Goal: Task Accomplishment & Management: Manage account settings

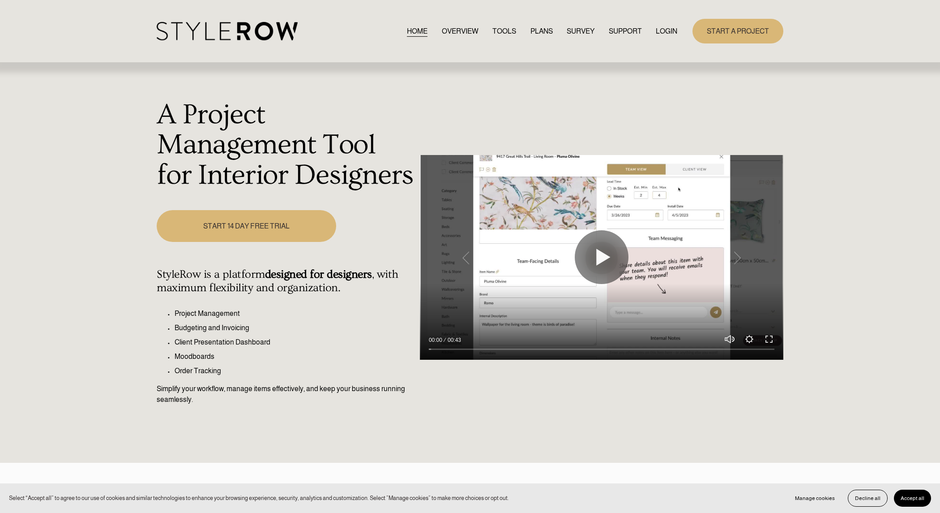
scroll to position [2, 0]
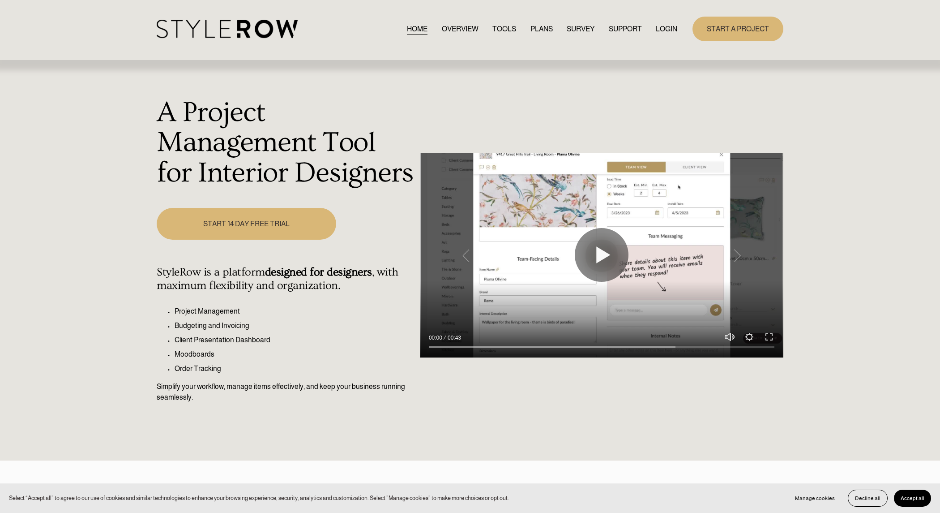
click at [660, 28] on link "LOGIN" at bounding box center [666, 29] width 21 height 12
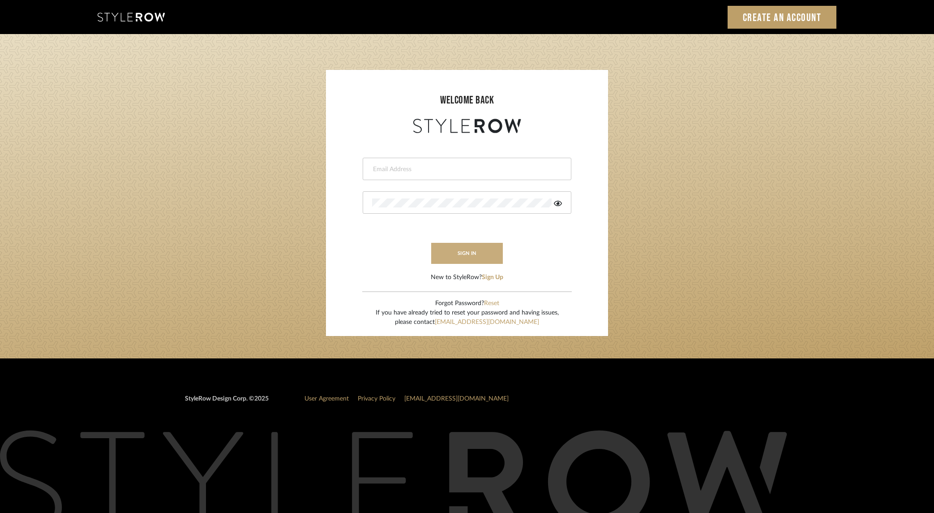
type input "[PERSON_NAME][EMAIL_ADDRESS][DOMAIN_NAME]"
click at [455, 260] on button "sign in" at bounding box center [467, 253] width 72 height 21
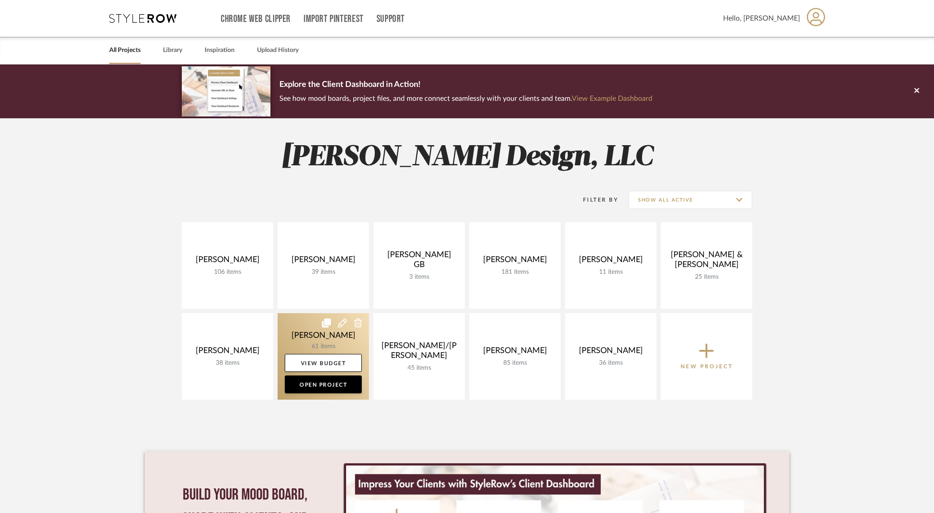
click at [314, 340] on link at bounding box center [323, 356] width 91 height 86
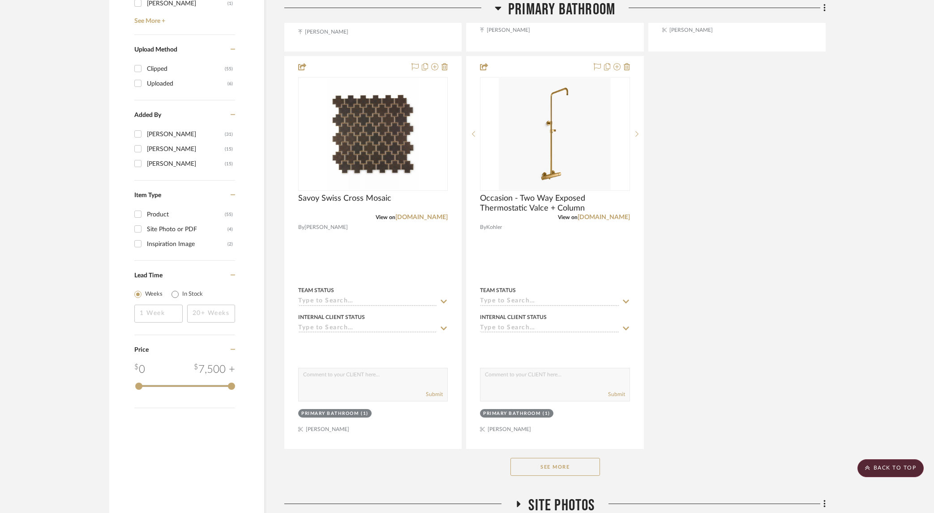
scroll to position [1054, 0]
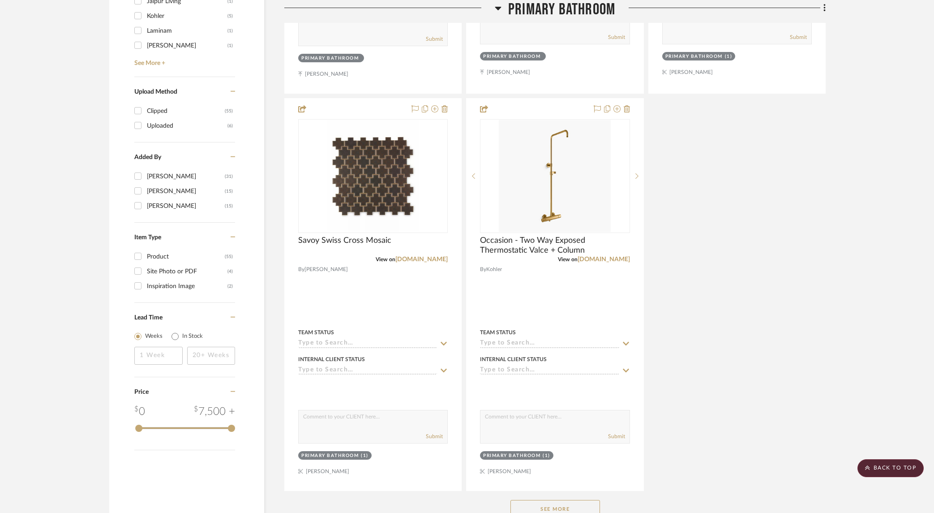
scroll to position [993, 0]
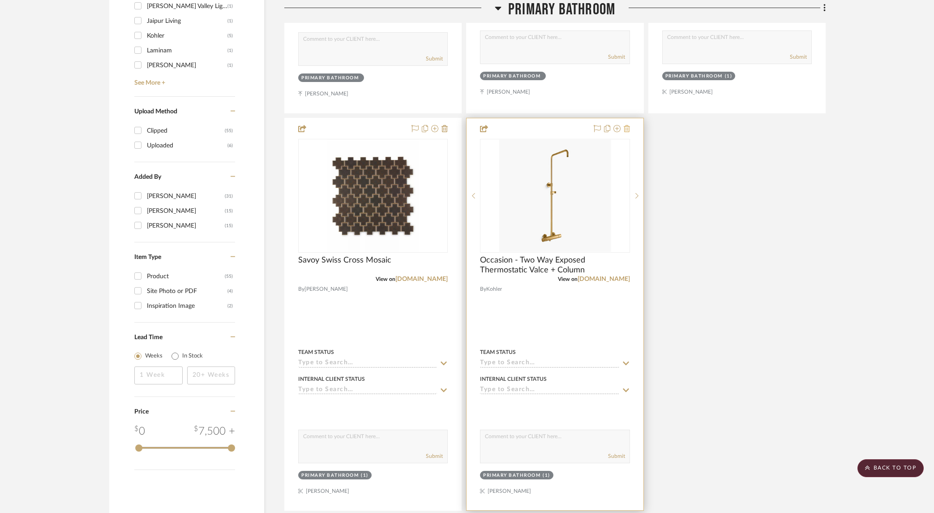
click at [627, 128] on icon at bounding box center [627, 128] width 6 height 7
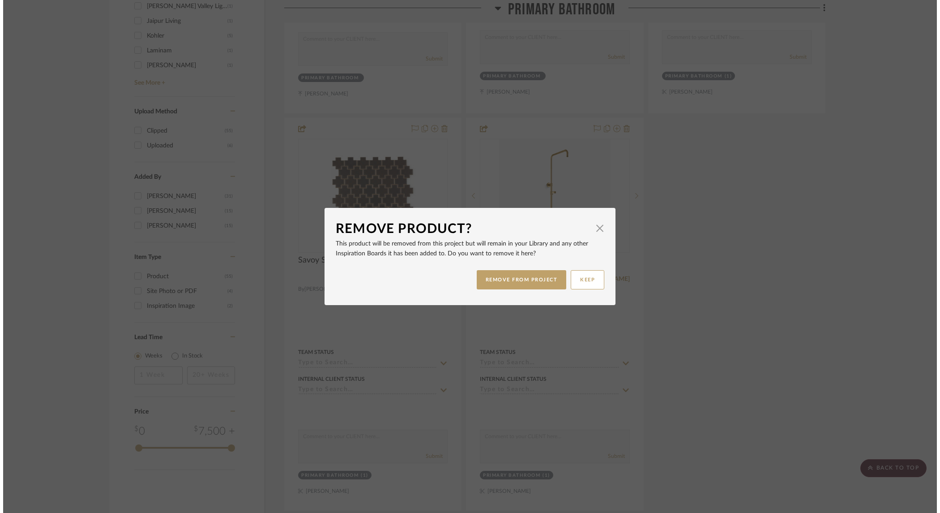
scroll to position [0, 0]
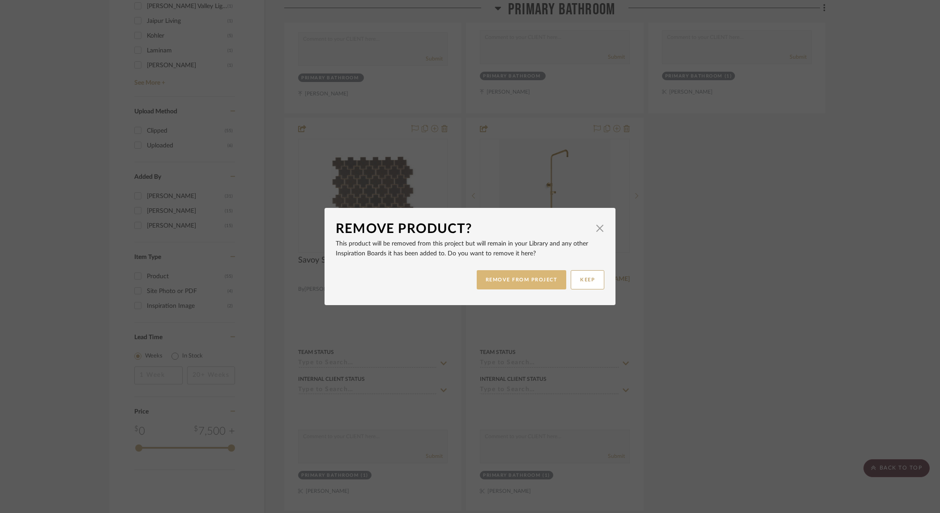
click at [488, 286] on button "REMOVE FROM PROJECT" at bounding box center [522, 279] width 90 height 19
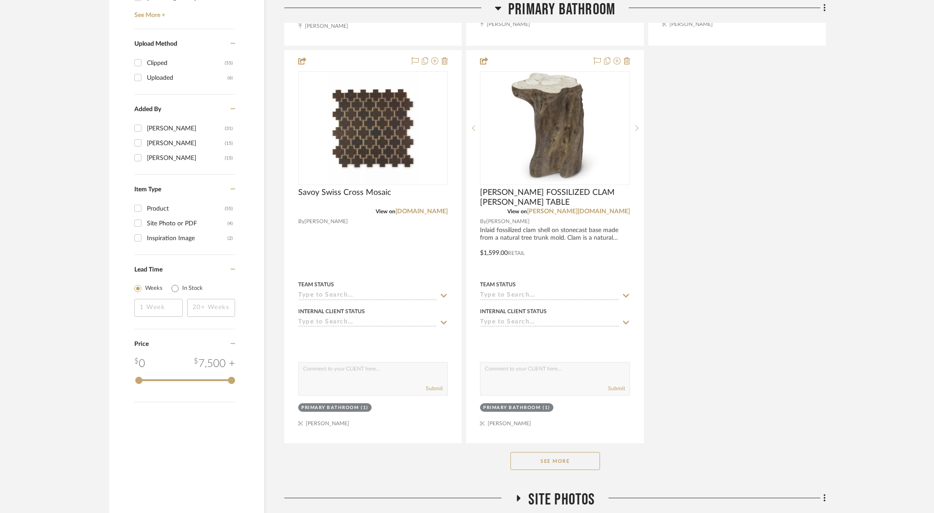
scroll to position [1175, 0]
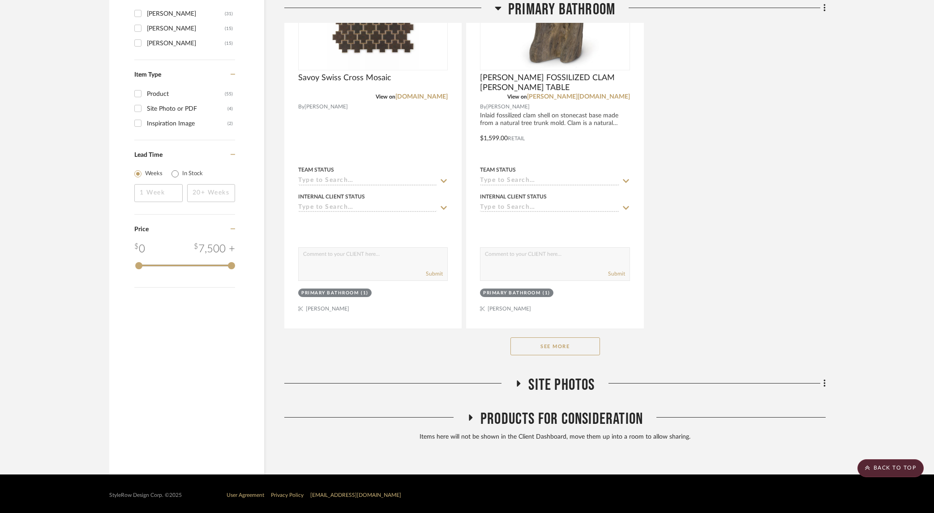
click at [542, 345] on button "See More" at bounding box center [555, 346] width 90 height 18
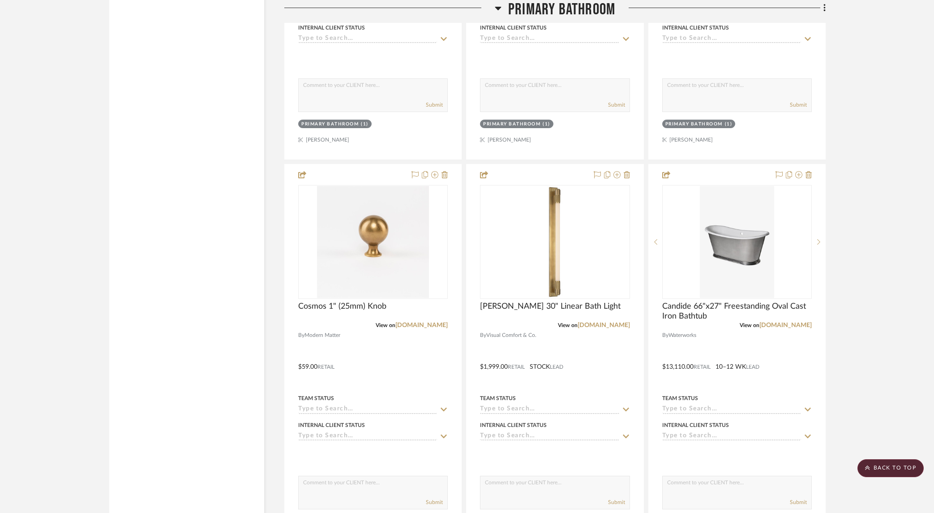
scroll to position [1829, 0]
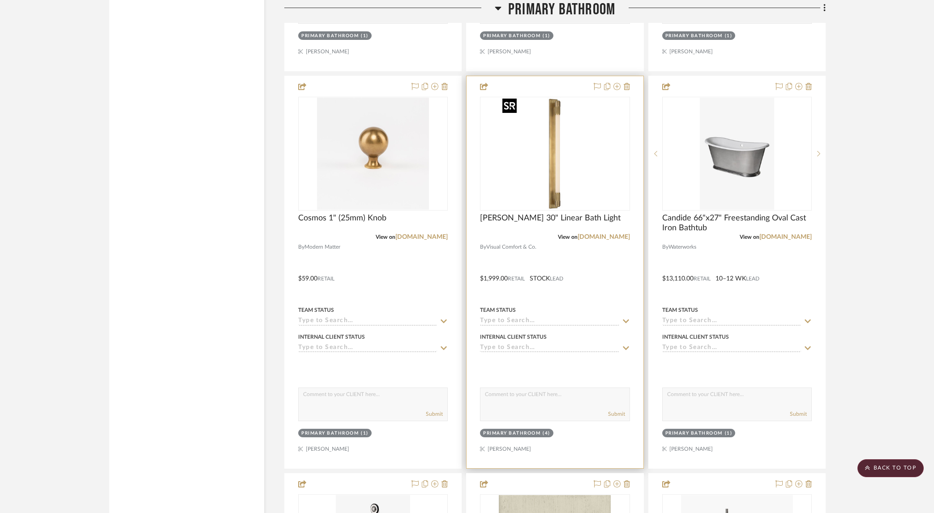
click at [0, 0] on img at bounding box center [0, 0] width 0 height 0
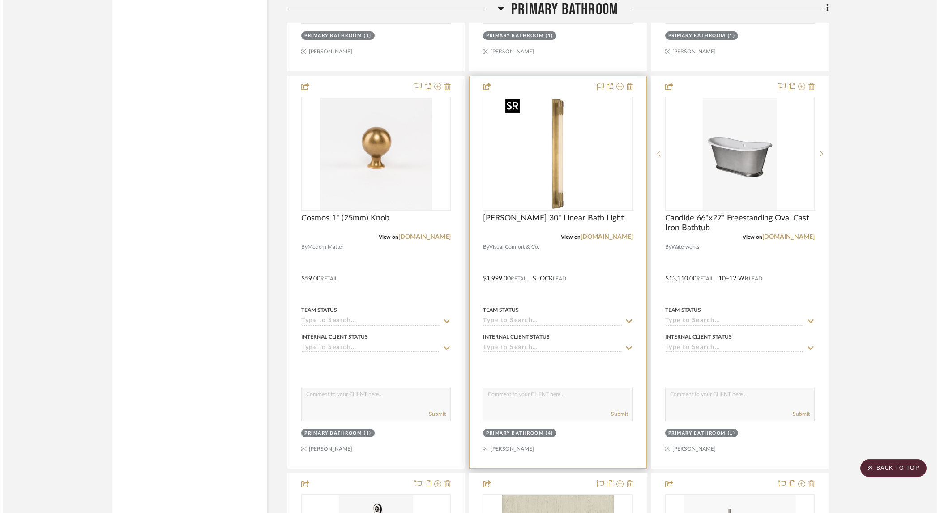
scroll to position [0, 0]
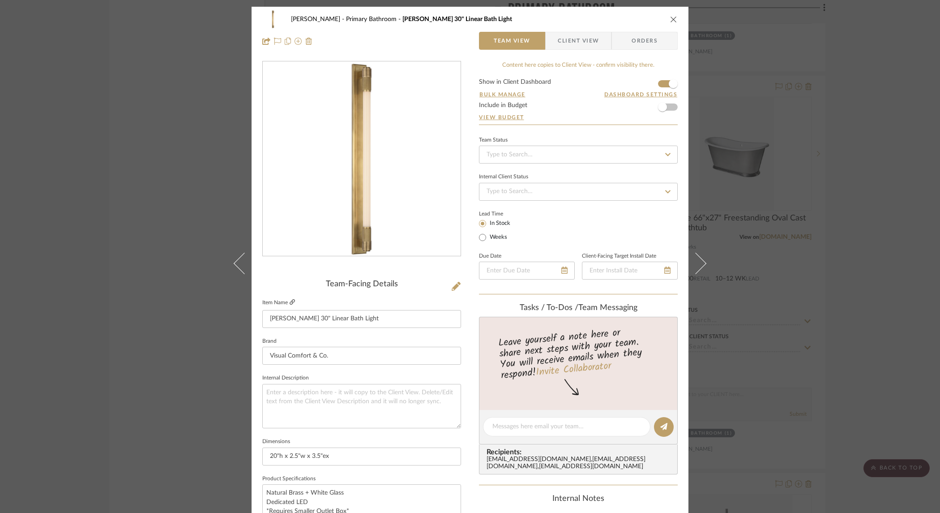
click at [290, 300] on icon at bounding box center [292, 301] width 5 height 5
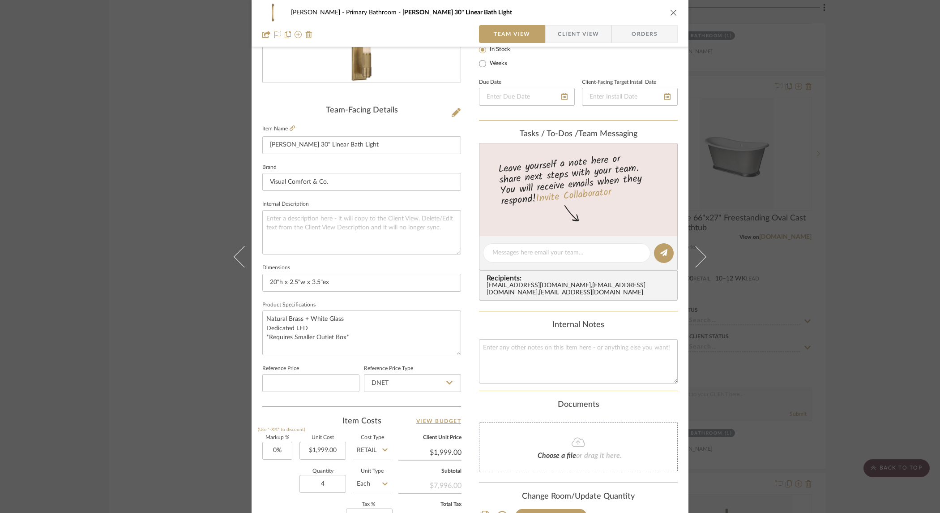
click at [819, 291] on div "Ostrom, Jim Primary Bathroom Barrett 30" Linear Bath Light Team View Client Vie…" at bounding box center [470, 256] width 940 height 513
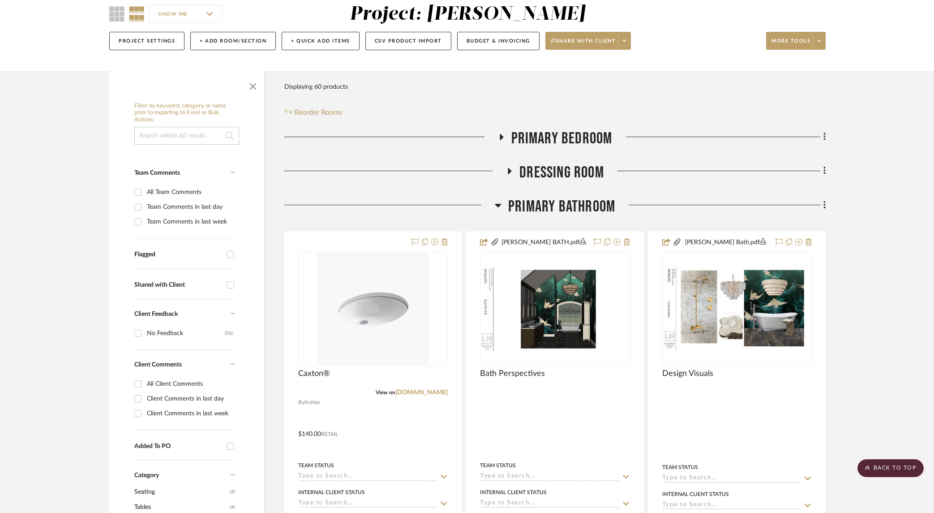
scroll to position [0, 0]
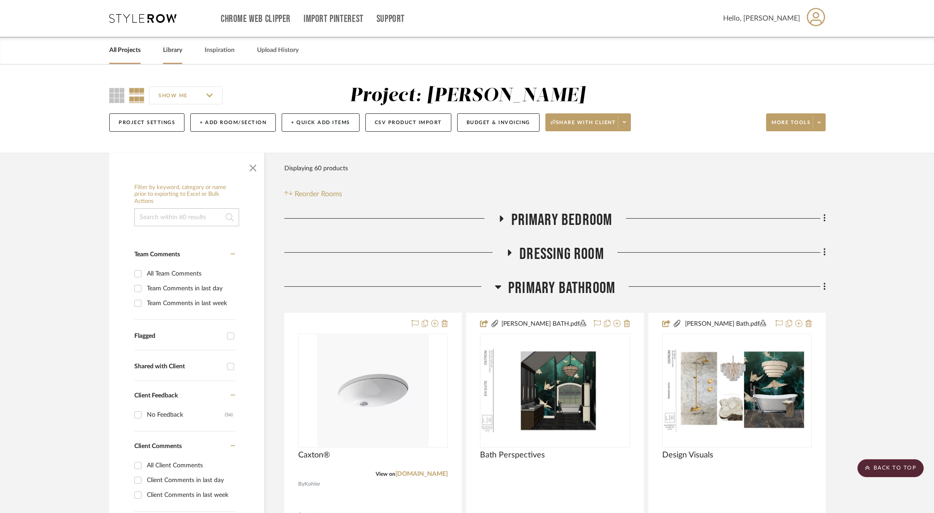
click at [168, 48] on link "Library" at bounding box center [172, 50] width 19 height 12
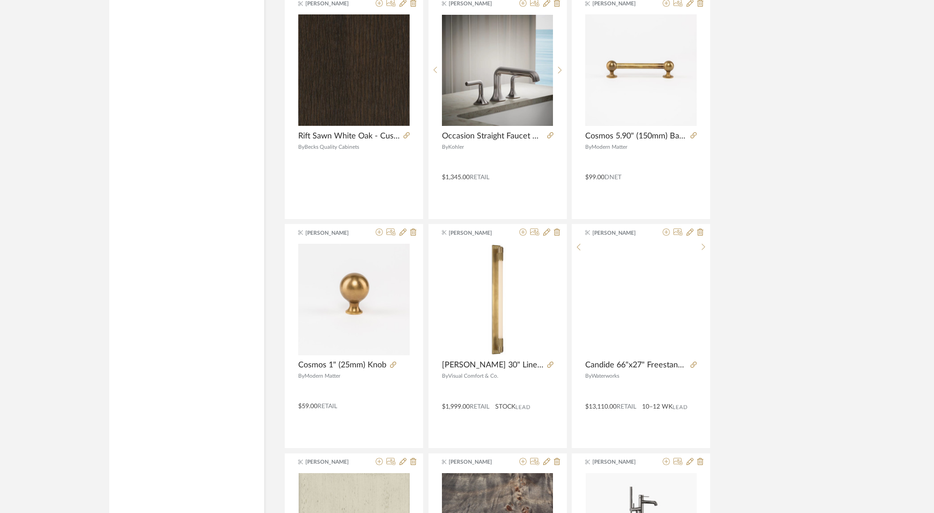
scroll to position [1844, 0]
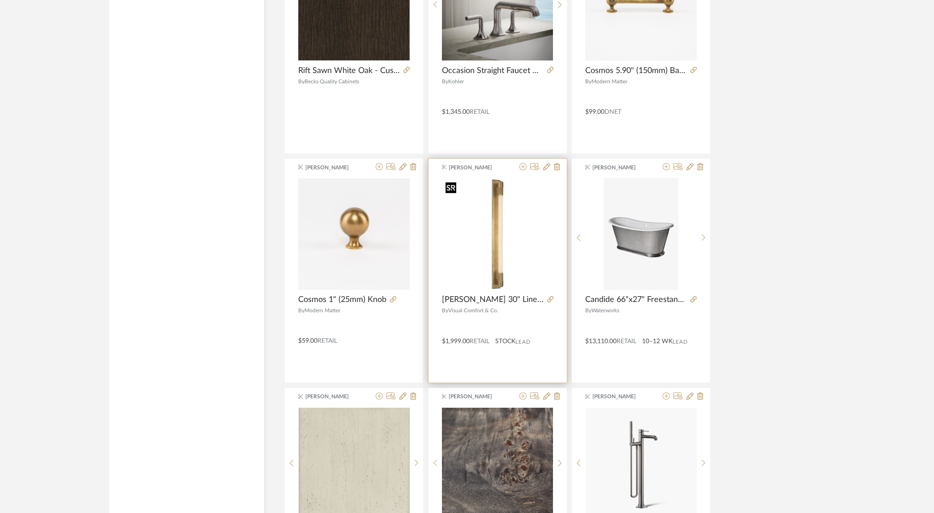
click at [0, 0] on img at bounding box center [0, 0] width 0 height 0
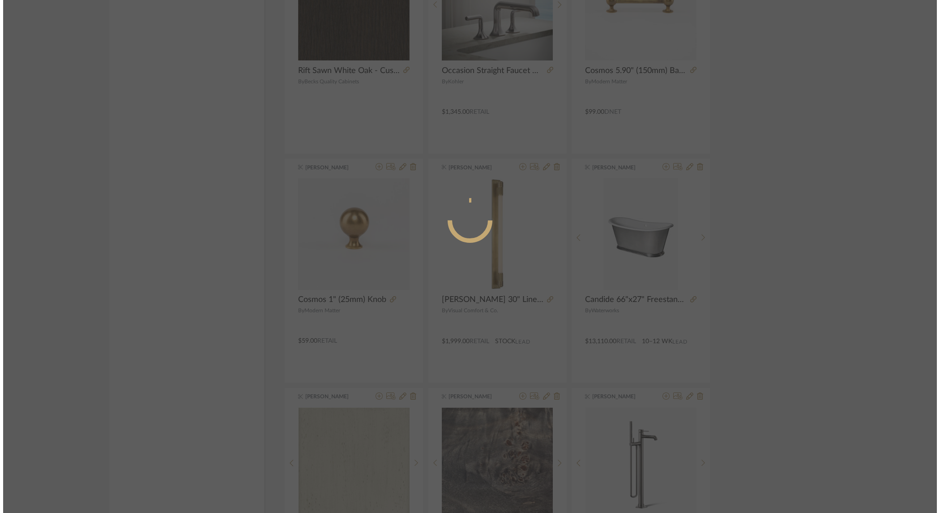
scroll to position [0, 0]
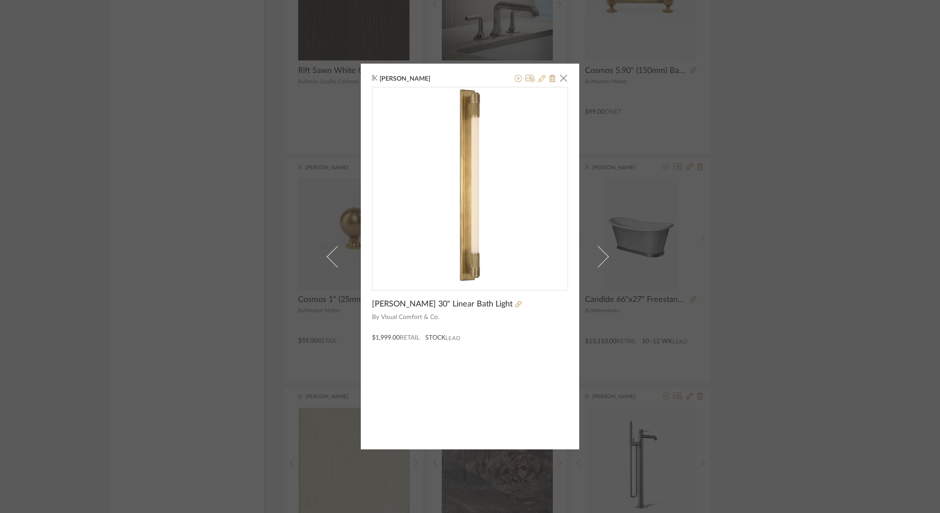
click at [541, 79] on icon at bounding box center [542, 78] width 7 height 7
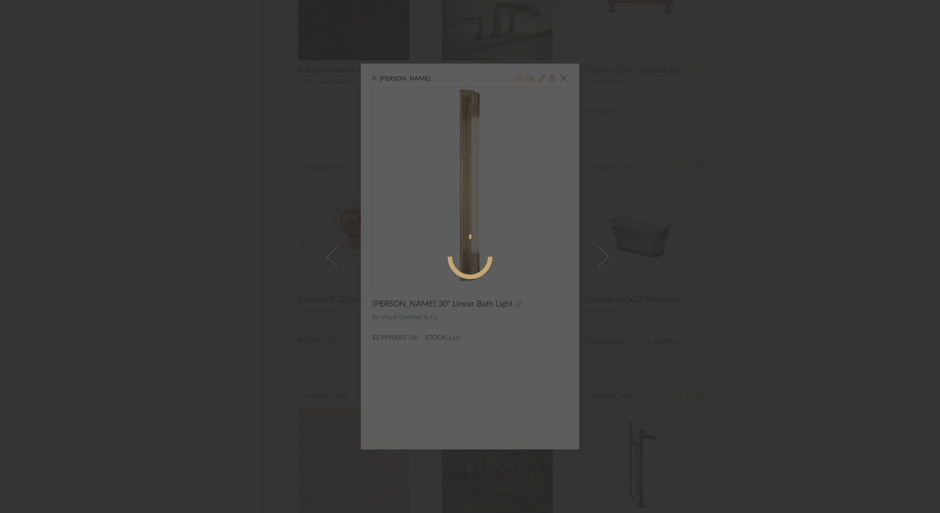
radio input "true"
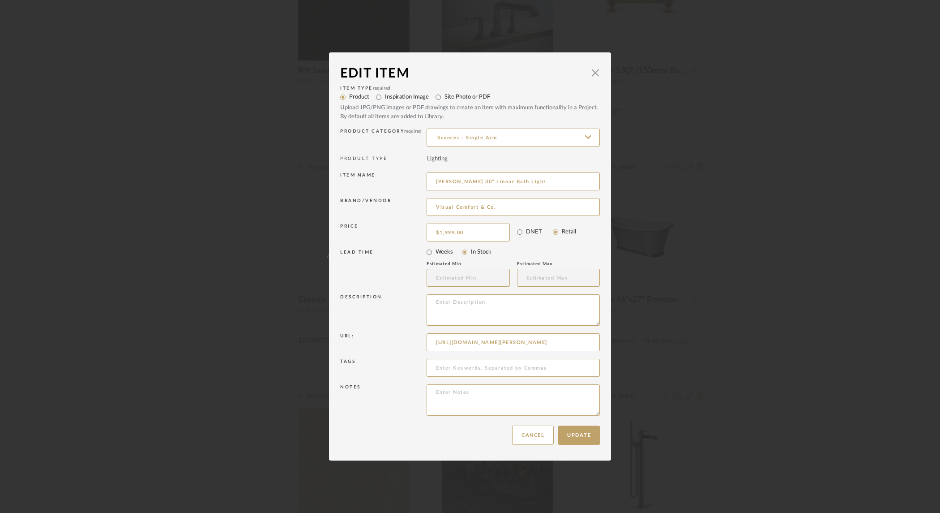
click at [597, 74] on dialog-content "Edit Item × Item Type required Product Inspiration Image Site Photo or PDF Uplo…" at bounding box center [470, 256] width 282 height 408
click at [591, 75] on span "button" at bounding box center [596, 73] width 18 height 18
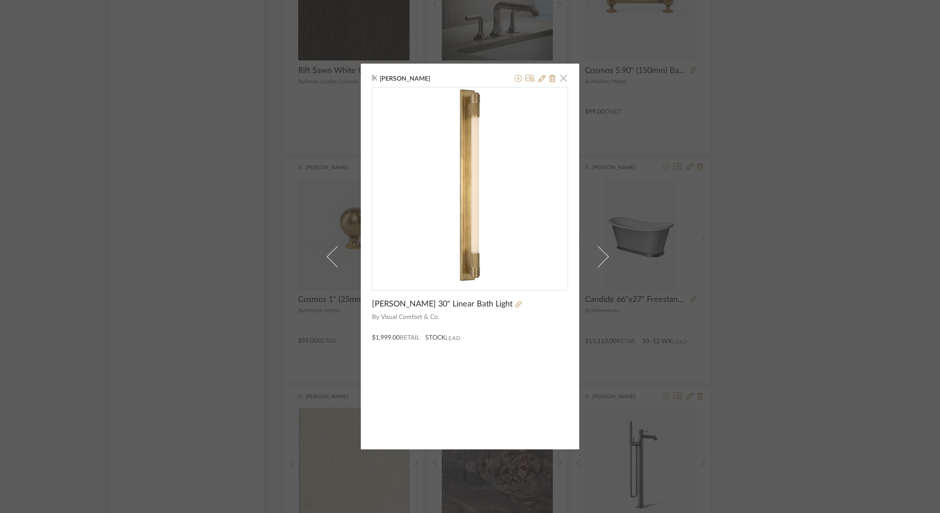
click at [561, 79] on span "button" at bounding box center [564, 78] width 18 height 18
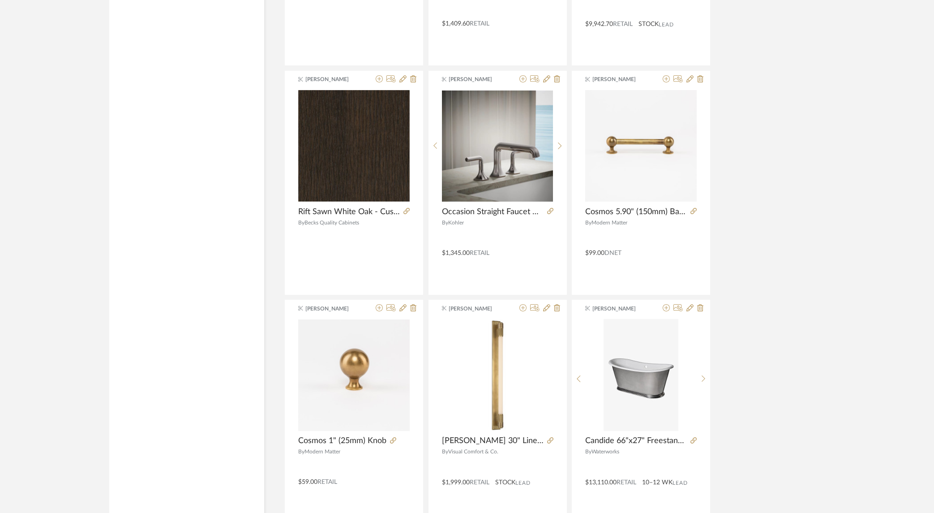
scroll to position [1699, 0]
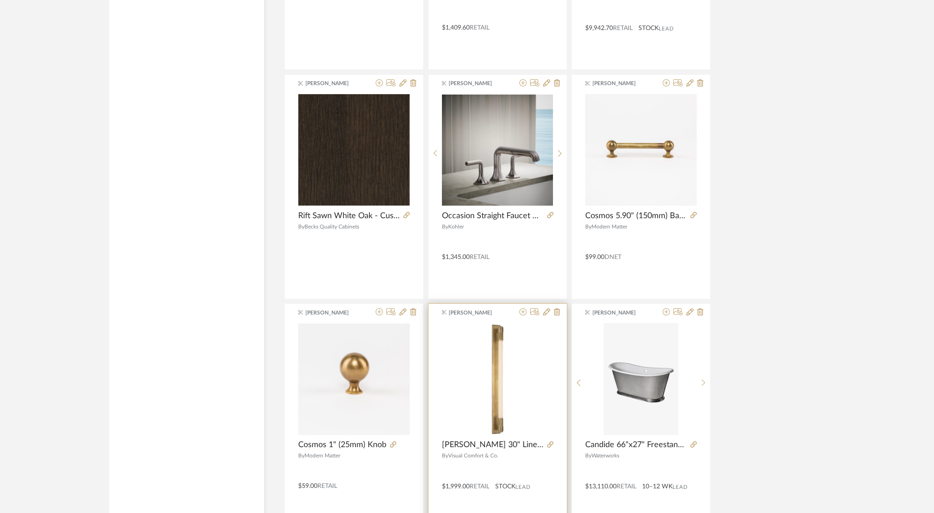
click at [494, 311] on span "Dana Enderby" at bounding box center [477, 313] width 56 height 8
click at [477, 357] on img "0" at bounding box center [497, 378] width 111 height 111
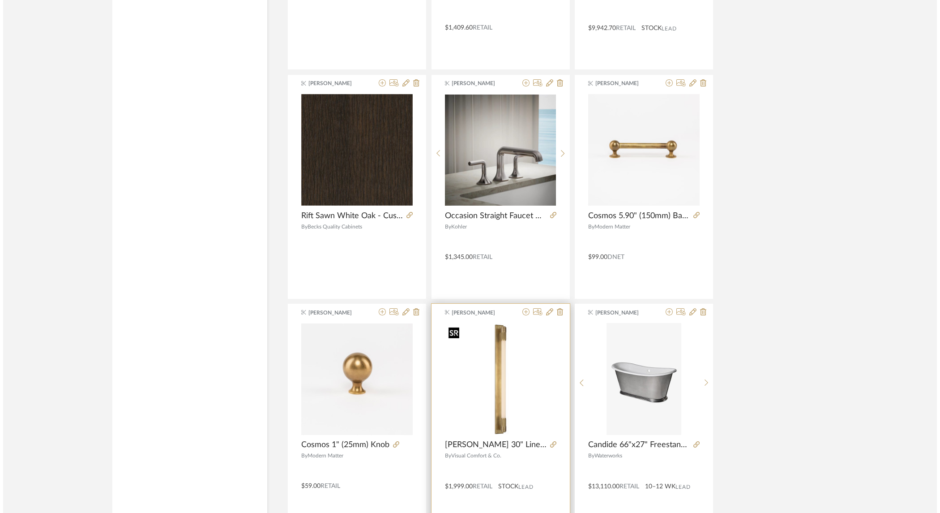
scroll to position [0, 0]
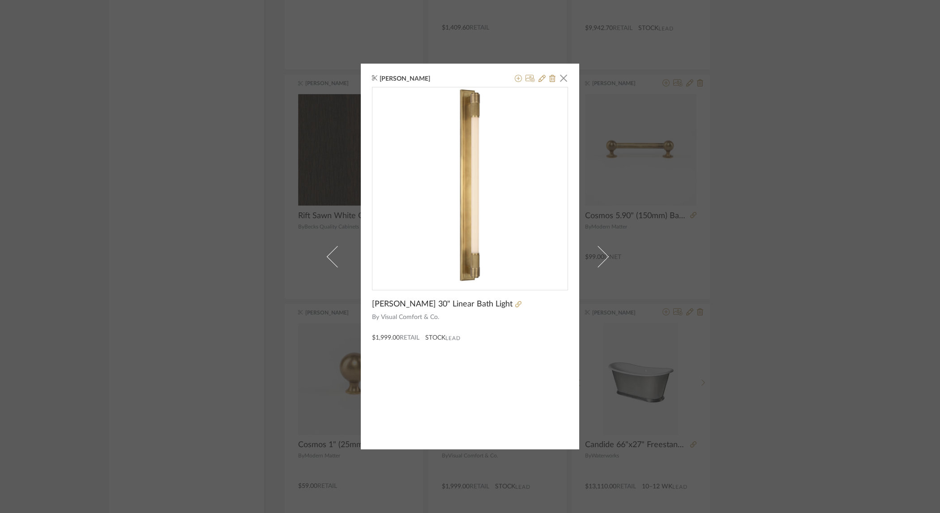
click at [397, 386] on div "Dana Enderby × Barrett 30" Linear Bath Light By Visual Comfort & Co. $1,999.00 …" at bounding box center [470, 257] width 219 height 386
click at [725, 291] on div "Dana Enderby × Barrett 30" Linear Bath Light By Visual Comfort & Co. $1,999.00 …" at bounding box center [470, 256] width 940 height 513
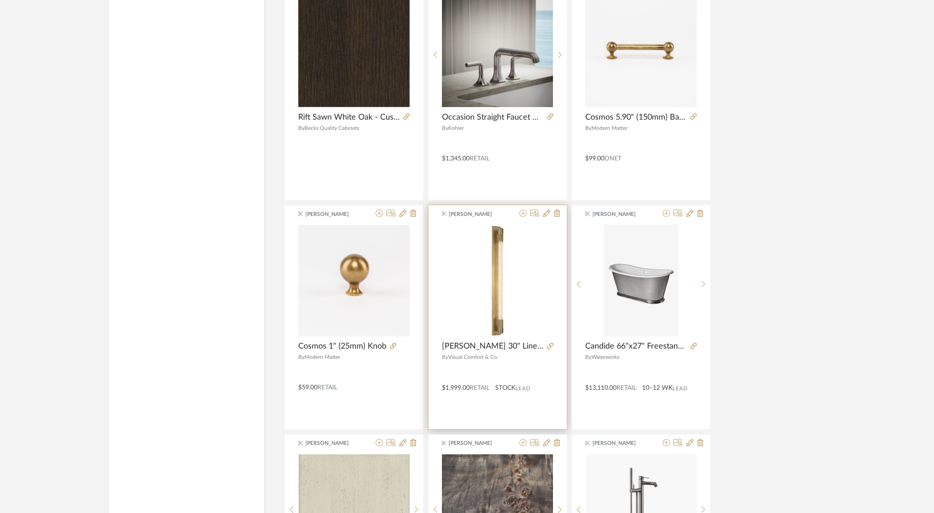
scroll to position [1876, 0]
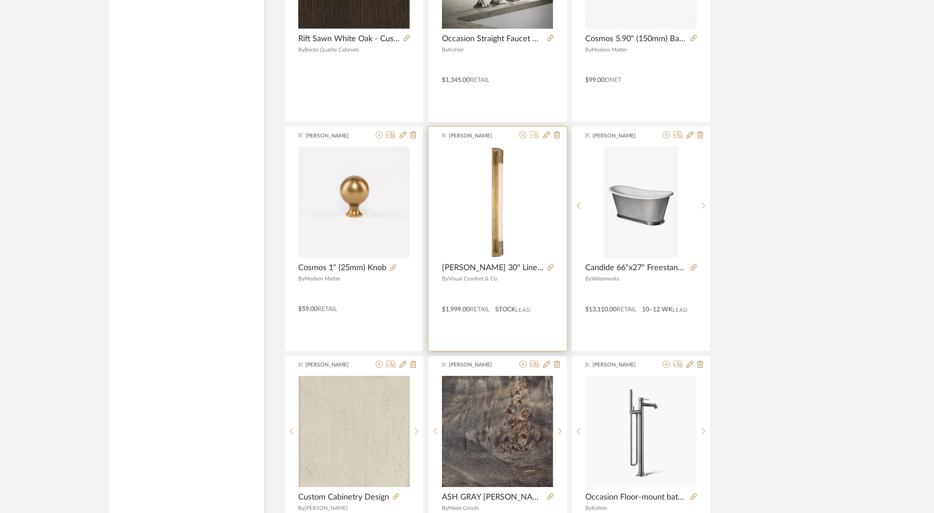
click at [534, 134] on icon at bounding box center [534, 134] width 9 height 7
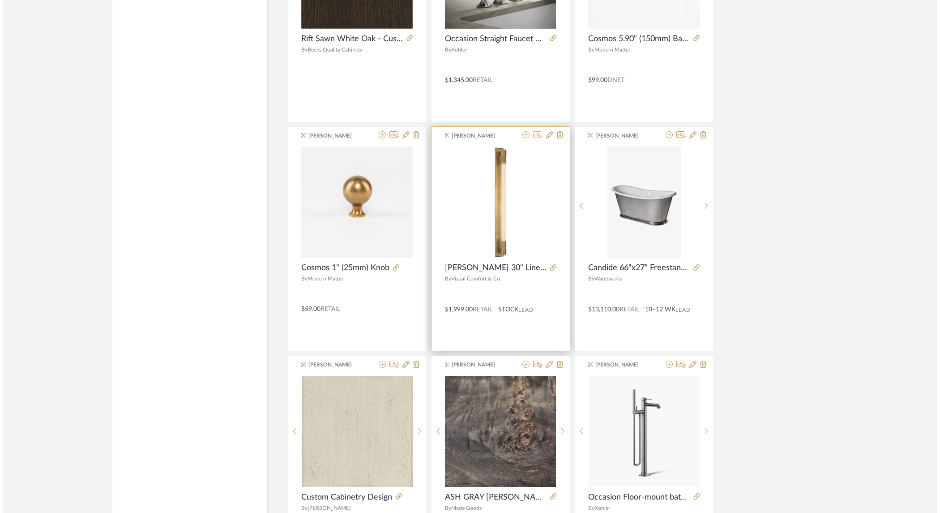
scroll to position [0, 0]
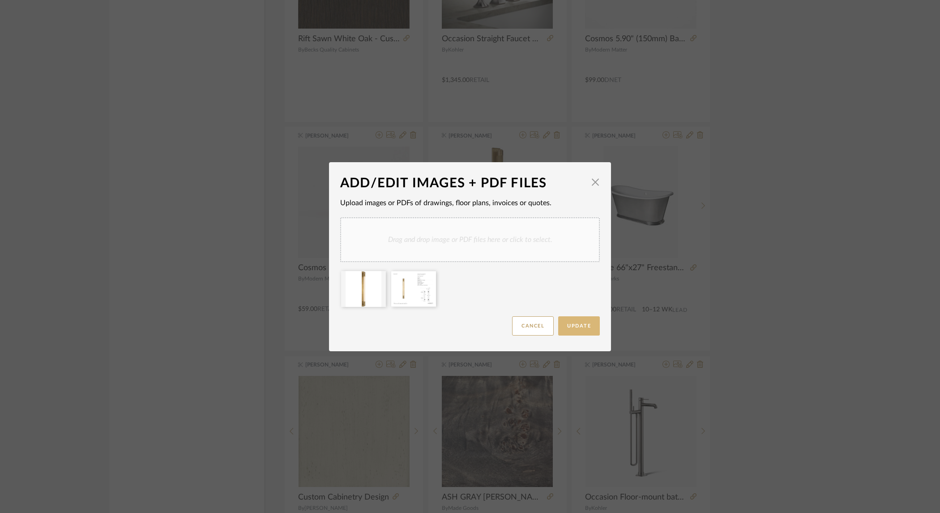
click at [571, 330] on button "Update" at bounding box center [579, 325] width 42 height 19
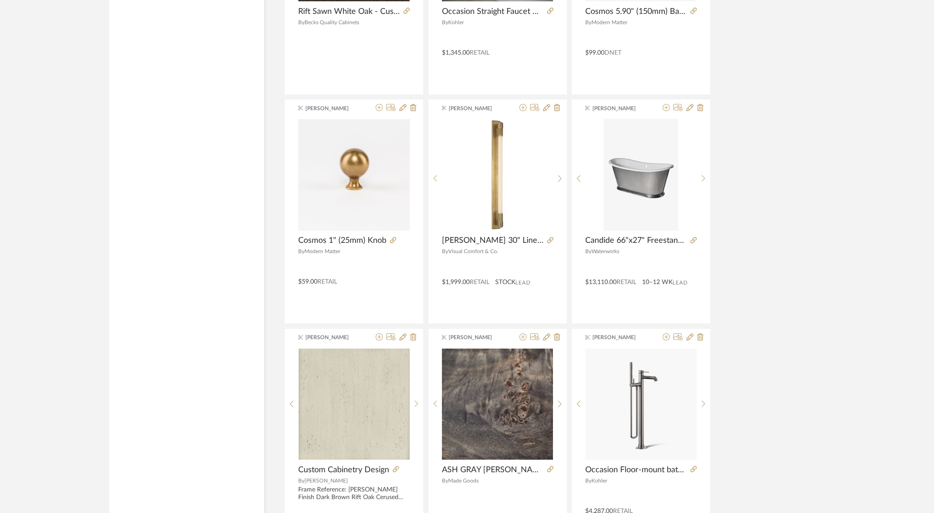
scroll to position [2038, 0]
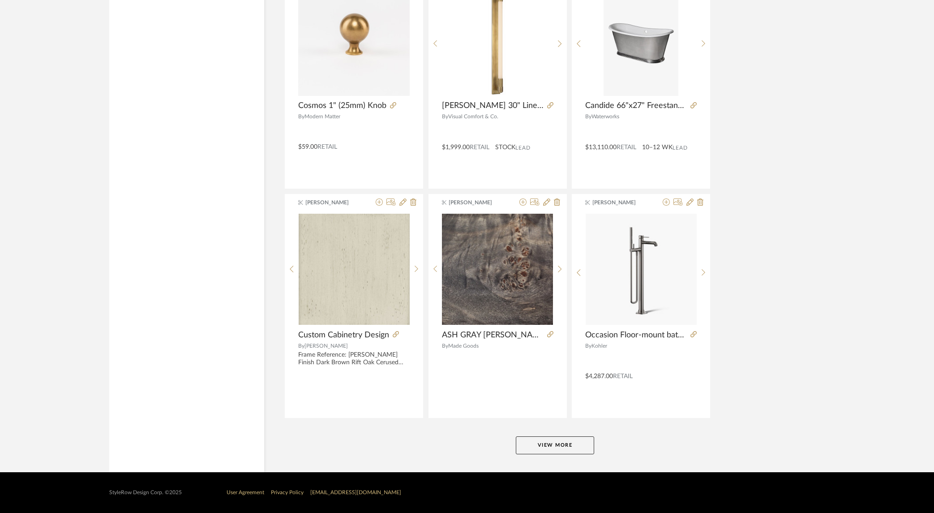
click at [561, 440] on button "View More" at bounding box center [555, 445] width 78 height 18
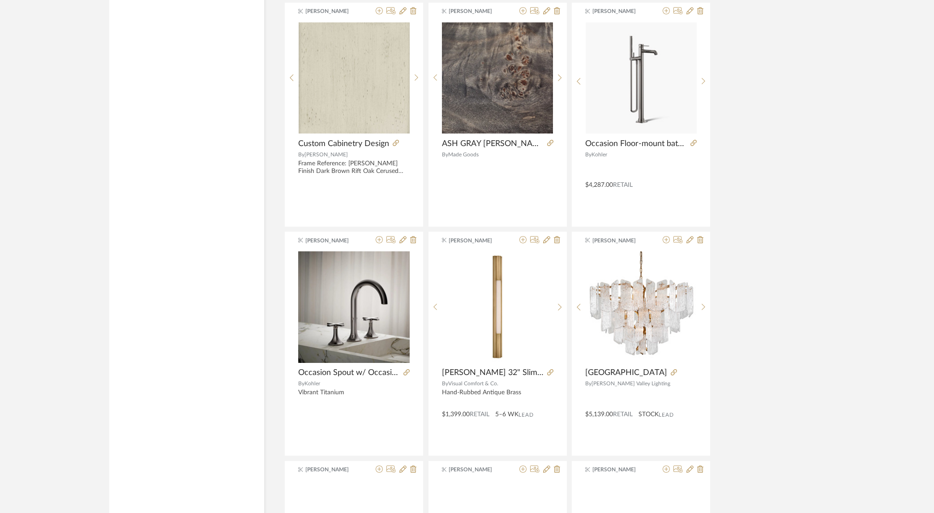
scroll to position [2441, 0]
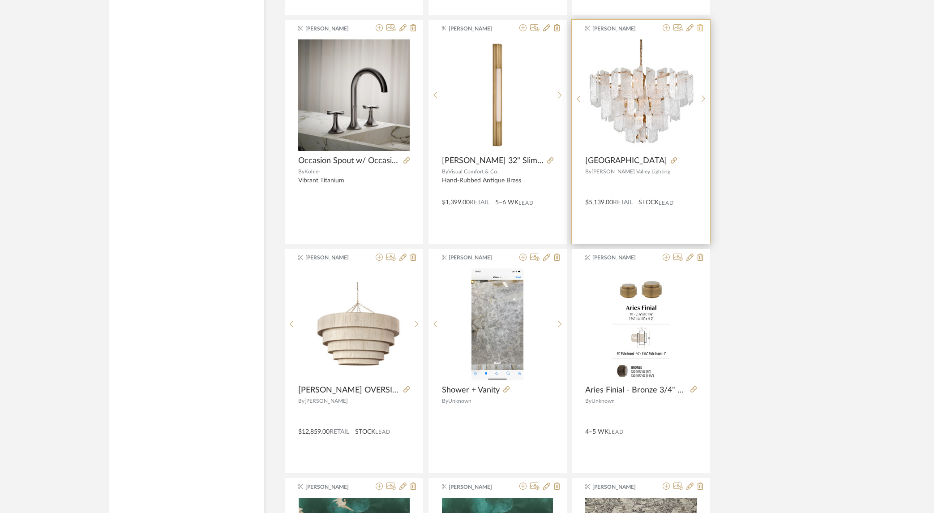
click at [703, 27] on icon at bounding box center [700, 27] width 6 height 7
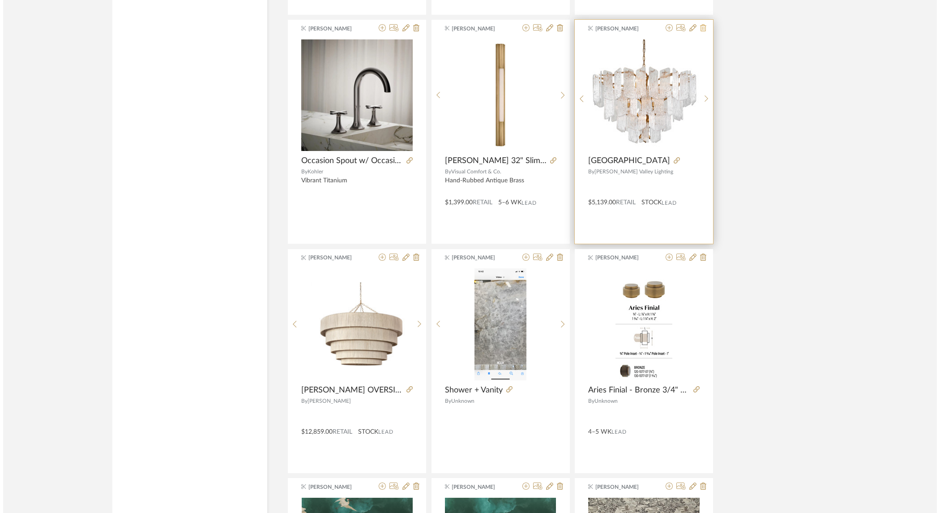
scroll to position [0, 0]
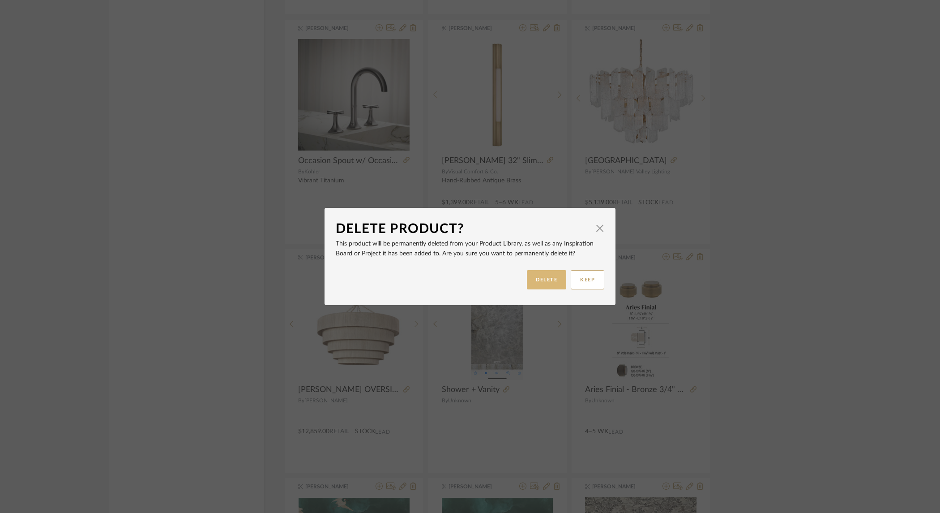
click at [544, 281] on button "DELETE" at bounding box center [546, 279] width 39 height 19
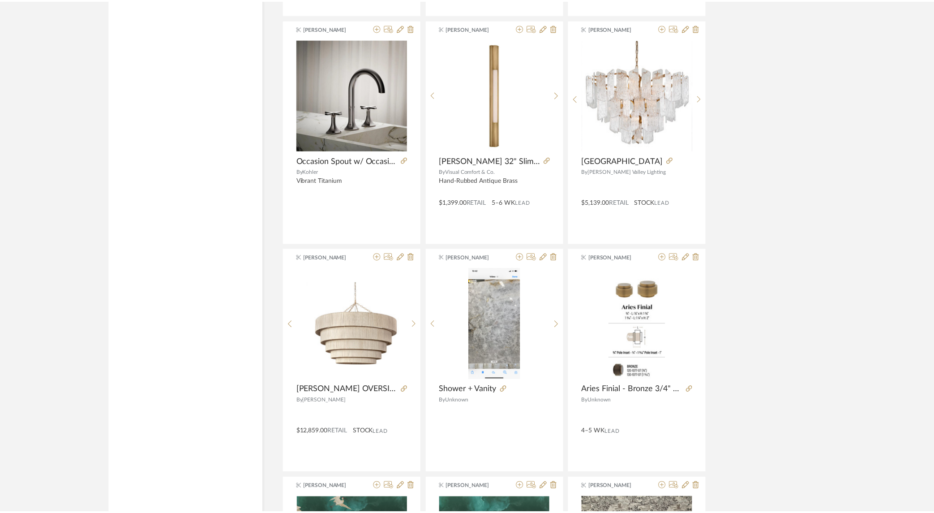
scroll to position [2441, 0]
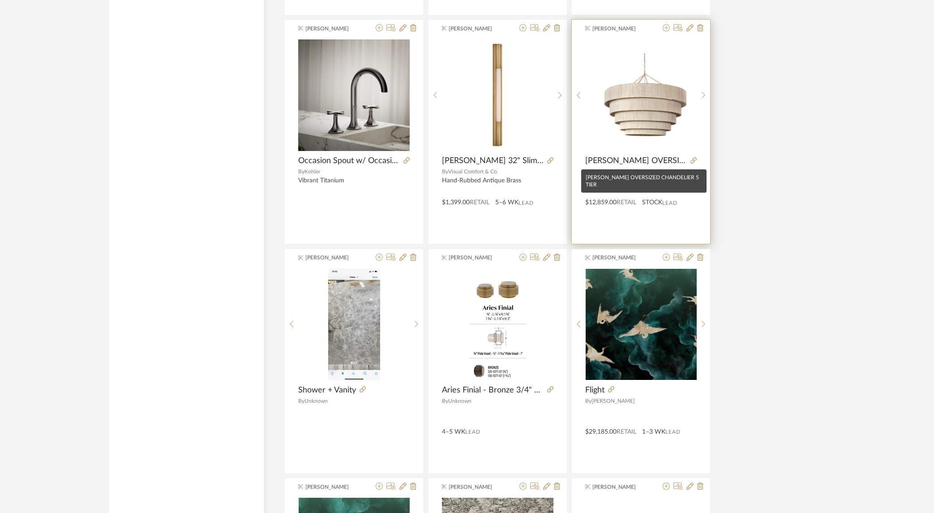
click at [673, 159] on span "EVERLY OVERSIZED CHANDELIER 5 TIER" at bounding box center [636, 161] width 102 height 10
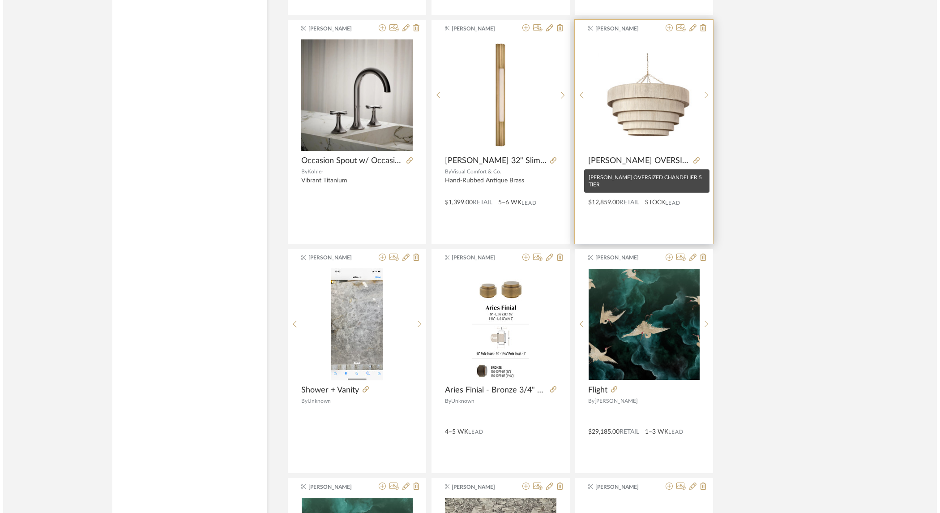
scroll to position [0, 0]
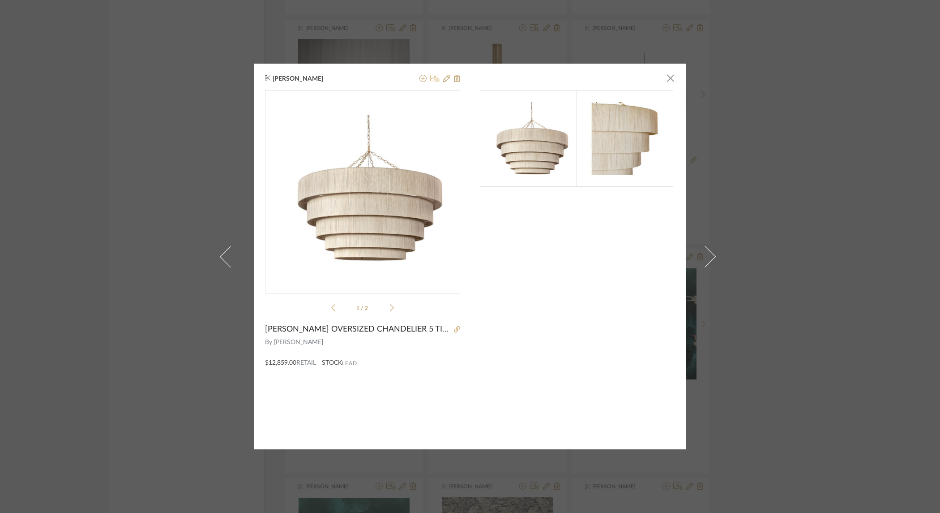
click at [430, 78] on icon at bounding box center [434, 78] width 9 height 7
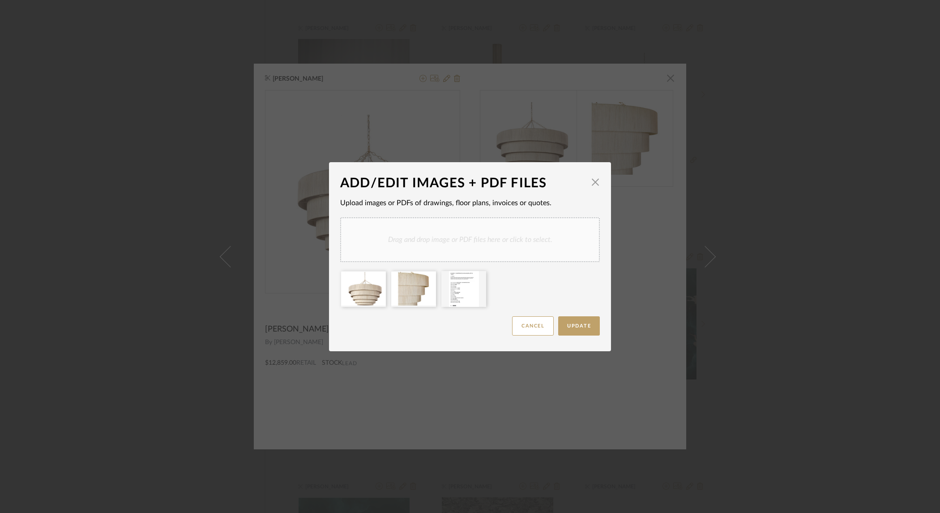
drag, startPoint x: 566, startPoint y: 324, endPoint x: 725, endPoint y: 332, distance: 159.2
click at [567, 324] on span "Update" at bounding box center [579, 325] width 24 height 5
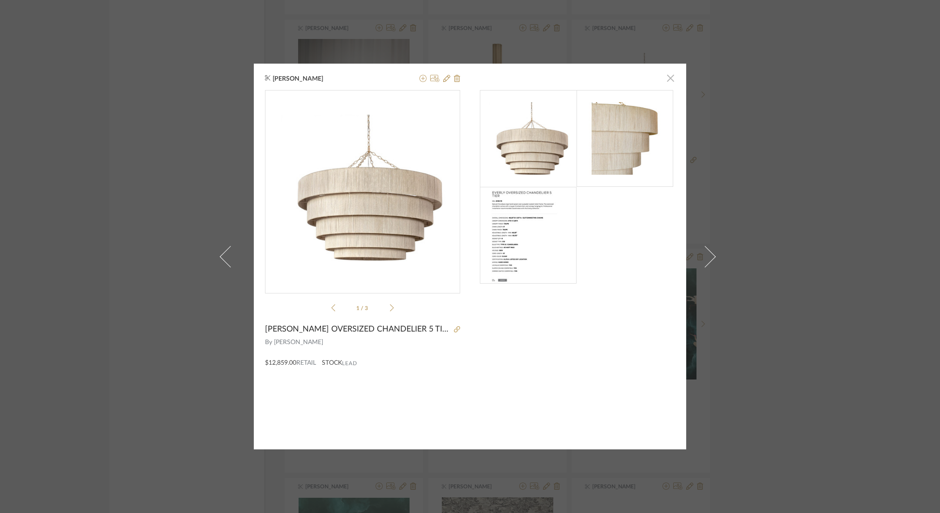
click at [669, 80] on span "button" at bounding box center [671, 78] width 18 height 18
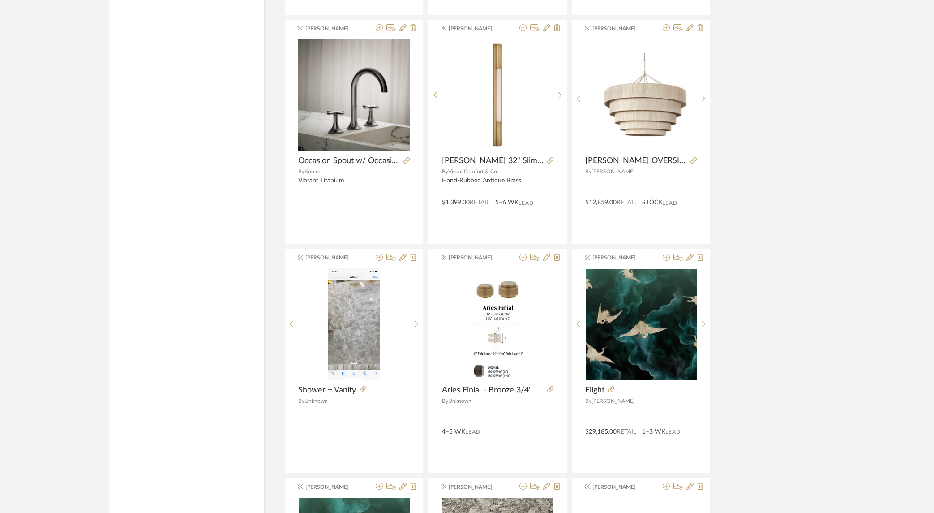
click at [798, 174] on div "Dana Enderby Mason 4 Head Linear Pendant – Adjustable with Metal Strap Detail B…" at bounding box center [554, 18] width 541 height 4576
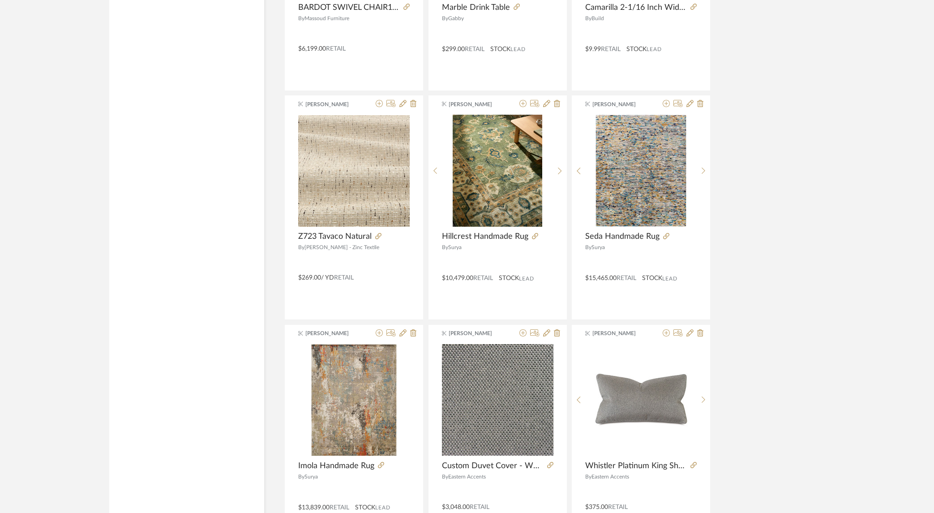
scroll to position [3502, 0]
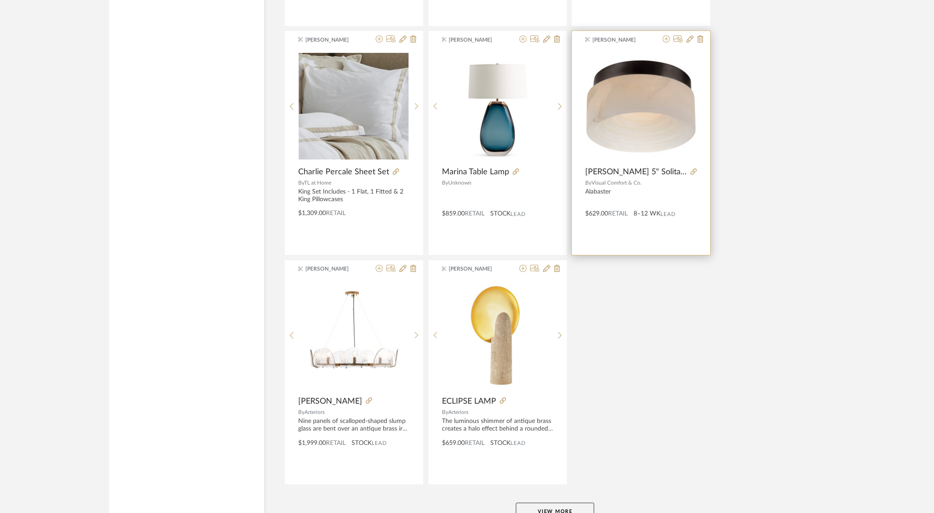
click at [654, 194] on div "Alabaster" at bounding box center [640, 195] width 111 height 15
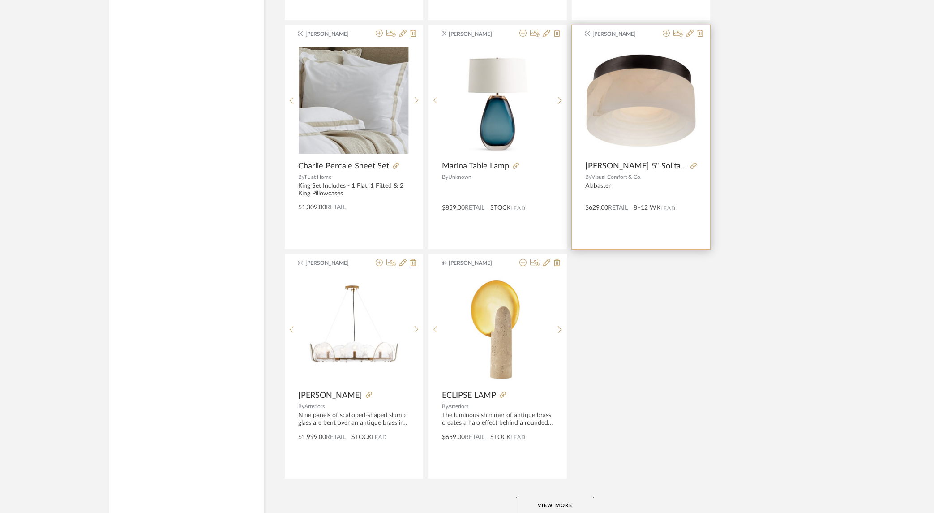
click at [607, 225] on div "Benjamin VerGiesen Otto 5" Solitaire Flush Mount By Visual Comfort & Co. Alabas…" at bounding box center [641, 137] width 138 height 224
click at [652, 34] on div "Benjamin VerGiesen" at bounding box center [624, 34] width 69 height 8
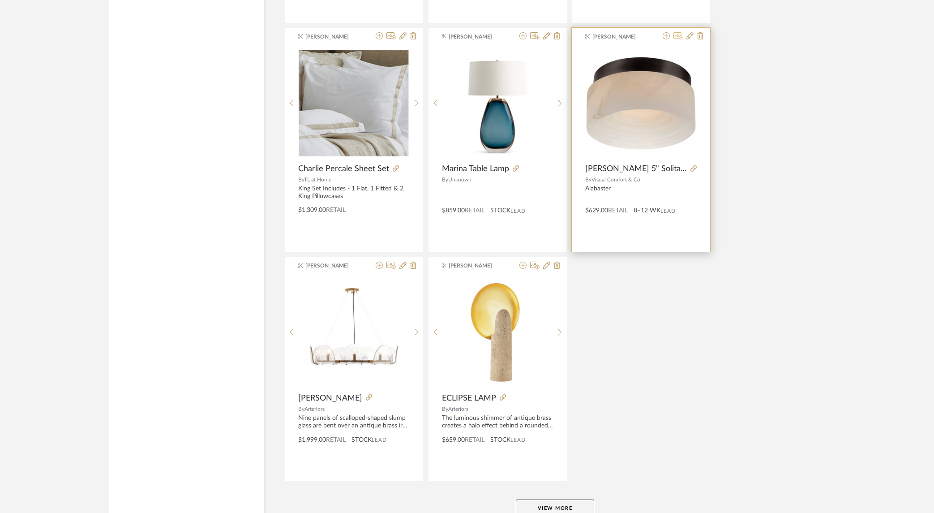
scroll to position [4266, 0]
click at [675, 36] on icon at bounding box center [677, 34] width 9 height 7
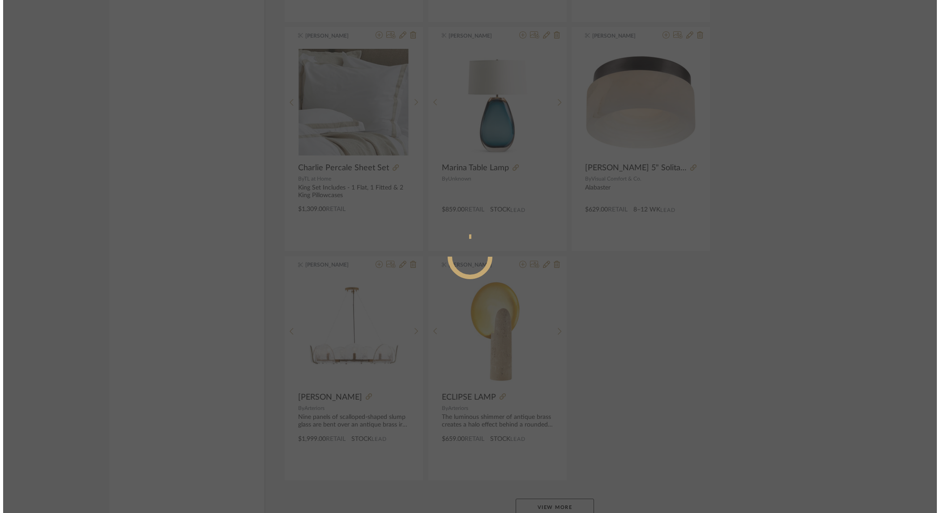
scroll to position [0, 0]
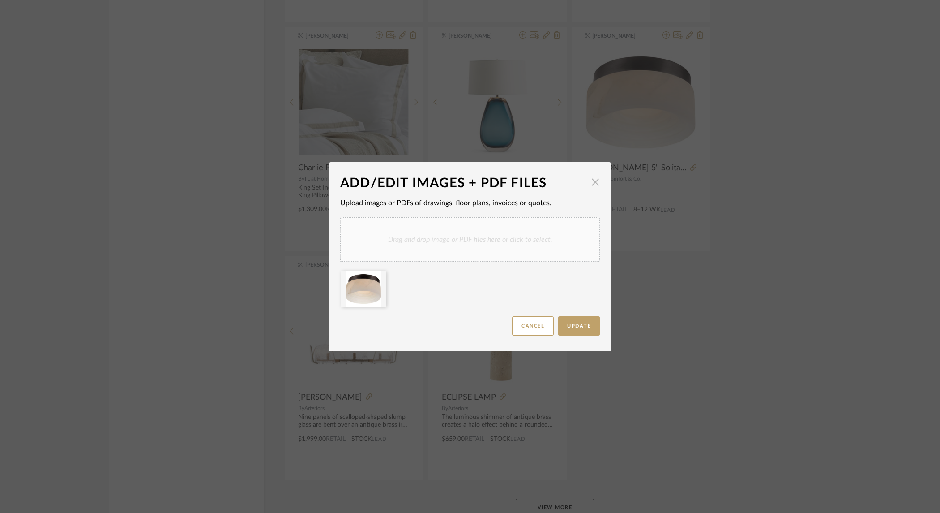
click at [594, 181] on span "button" at bounding box center [596, 182] width 18 height 18
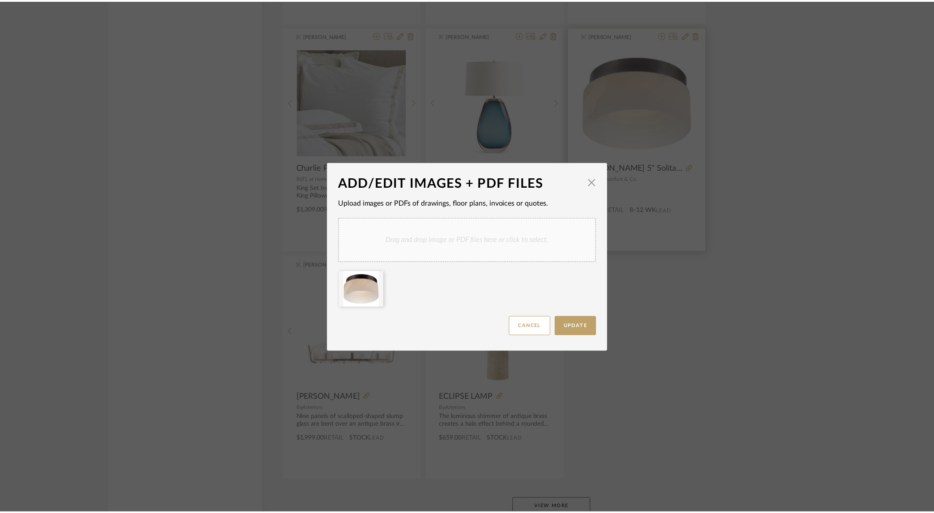
scroll to position [4266, 0]
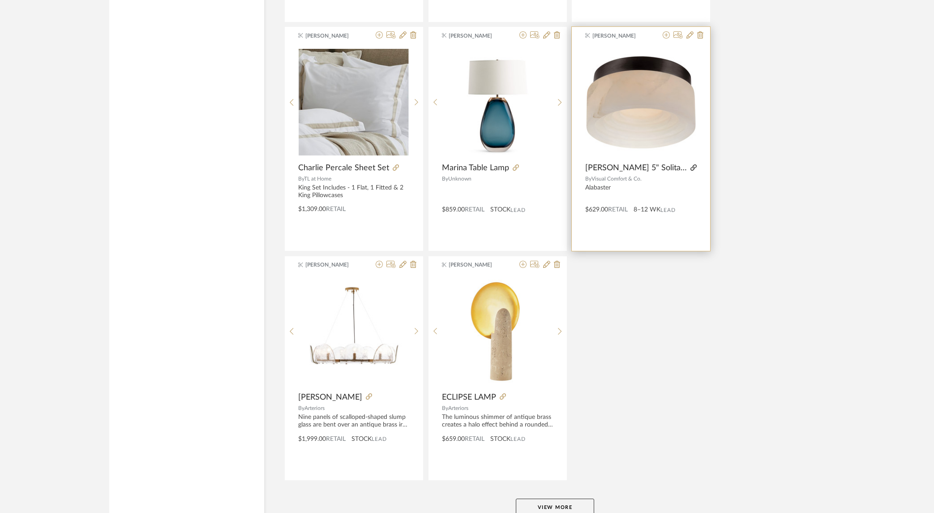
click at [693, 167] on icon at bounding box center [693, 167] width 6 height 6
click at [633, 194] on div "Alabaster" at bounding box center [640, 191] width 111 height 15
click at [638, 155] on img "0" at bounding box center [640, 102] width 111 height 111
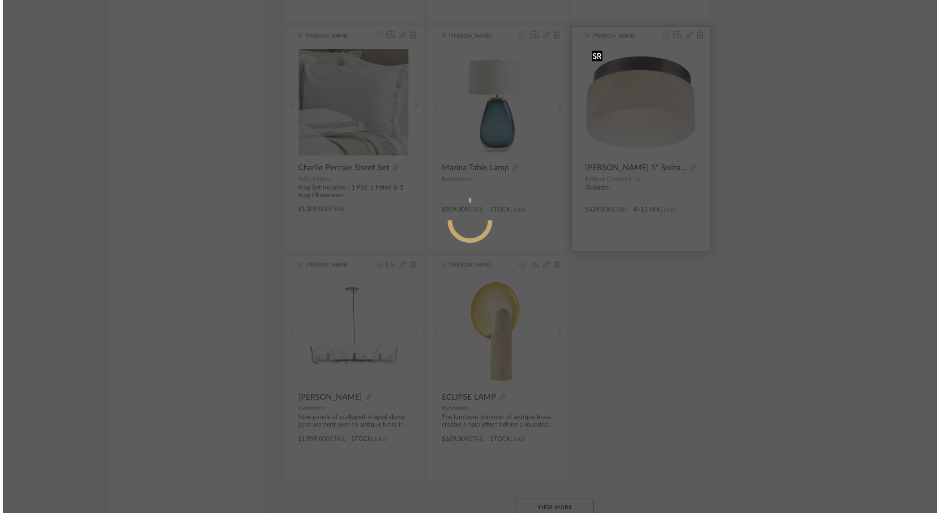
scroll to position [0, 0]
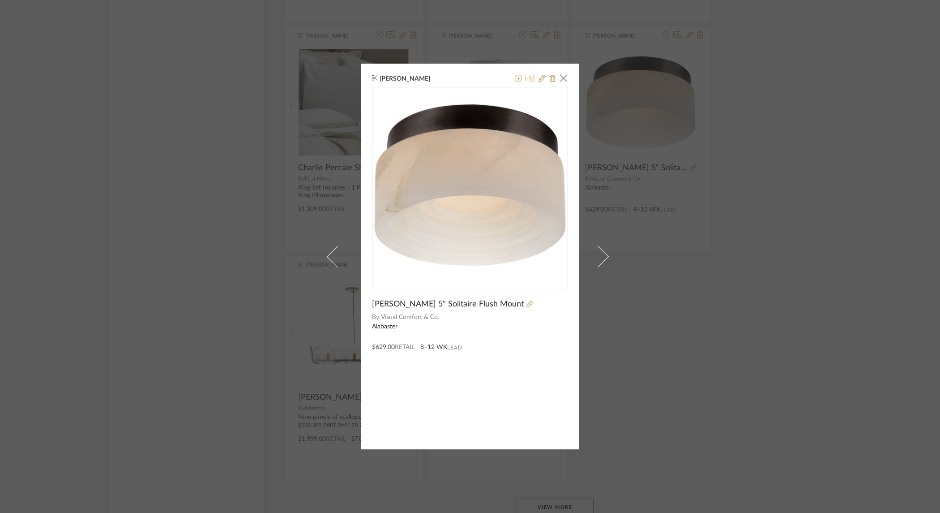
click at [527, 77] on icon at bounding box center [530, 78] width 9 height 7
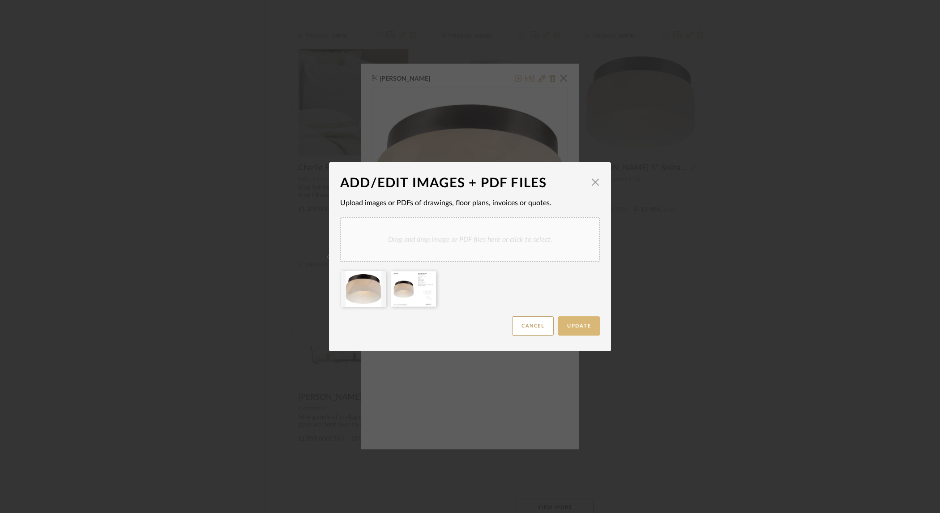
click at [569, 324] on span "Update" at bounding box center [579, 325] width 24 height 5
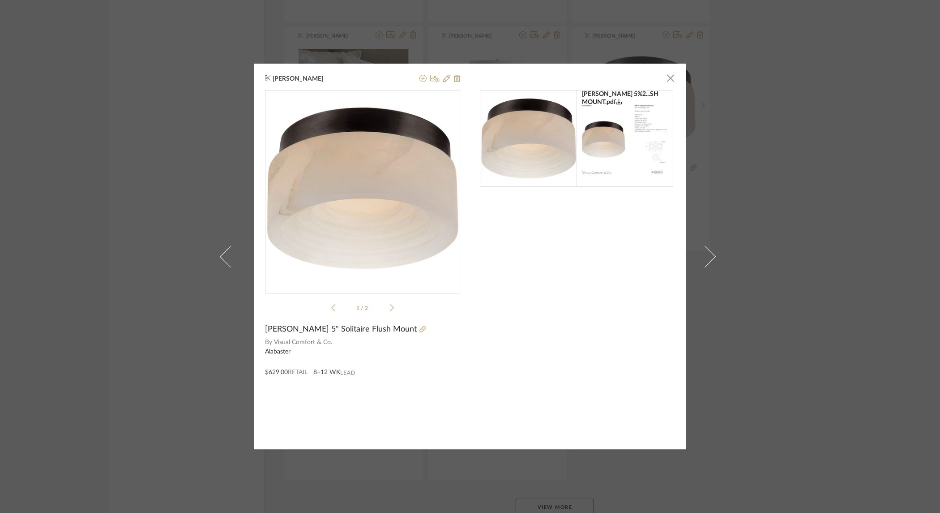
click at [390, 307] on icon at bounding box center [392, 308] width 4 height 8
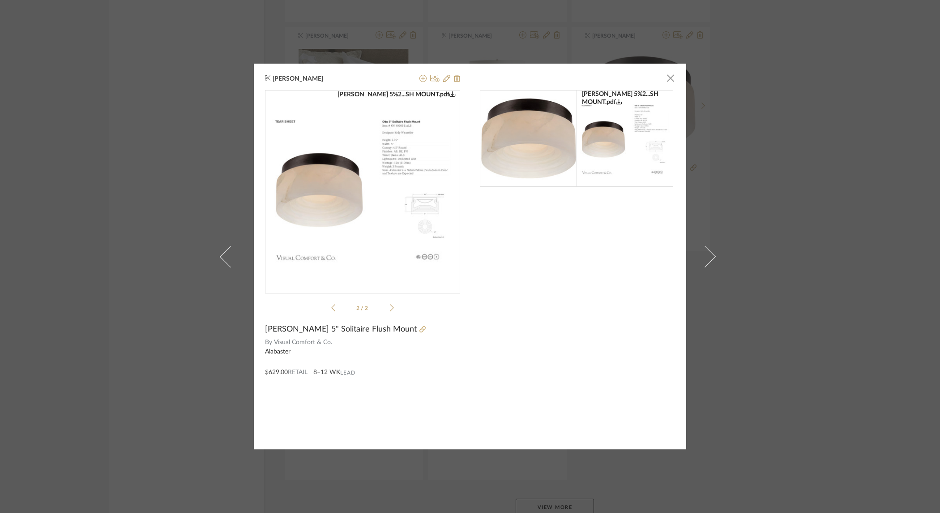
click at [748, 256] on div "Benjamin VerGiesen × OTTO 5%2...SH MOUNT.pdf OTTO 5%2...SH MOUNT.pdf 2 / 2 Otto…" at bounding box center [470, 256] width 940 height 513
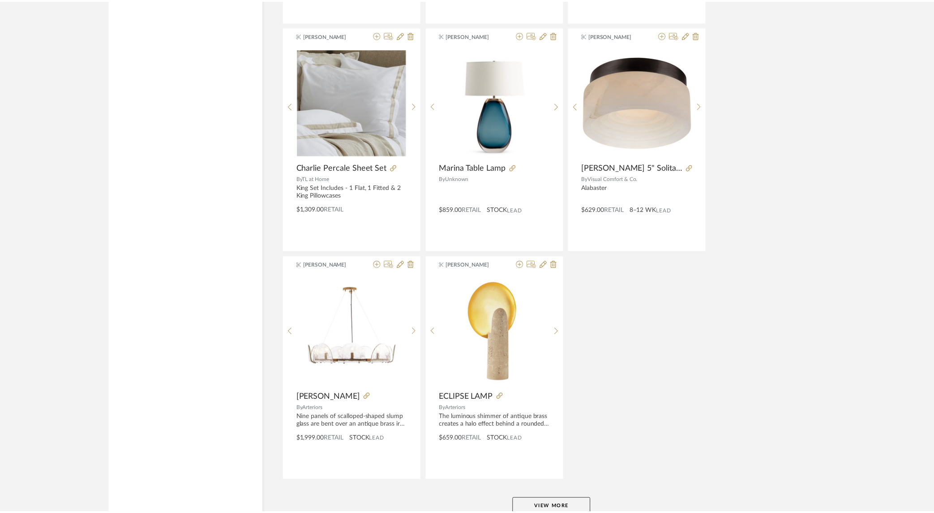
scroll to position [4266, 0]
